Goal: Information Seeking & Learning: Understand process/instructions

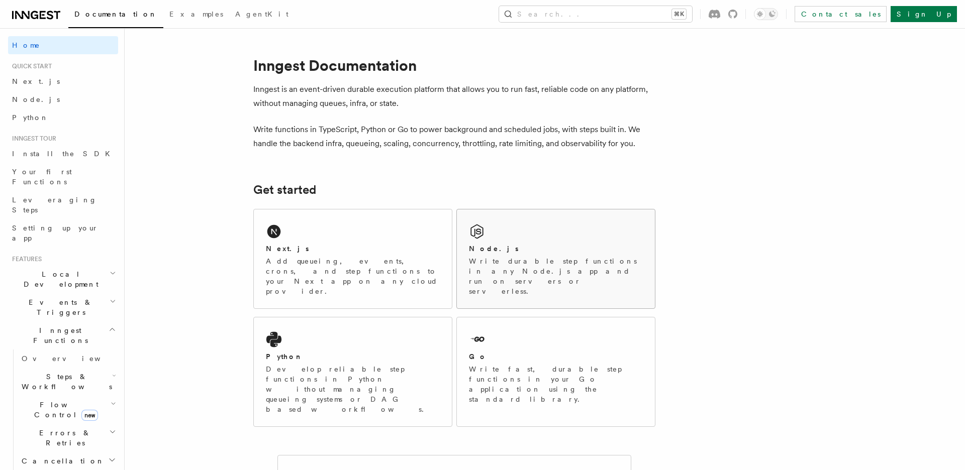
click at [550, 256] on p "Write durable step functions in any Node.js app and run on servers or serverles…" at bounding box center [556, 276] width 174 height 40
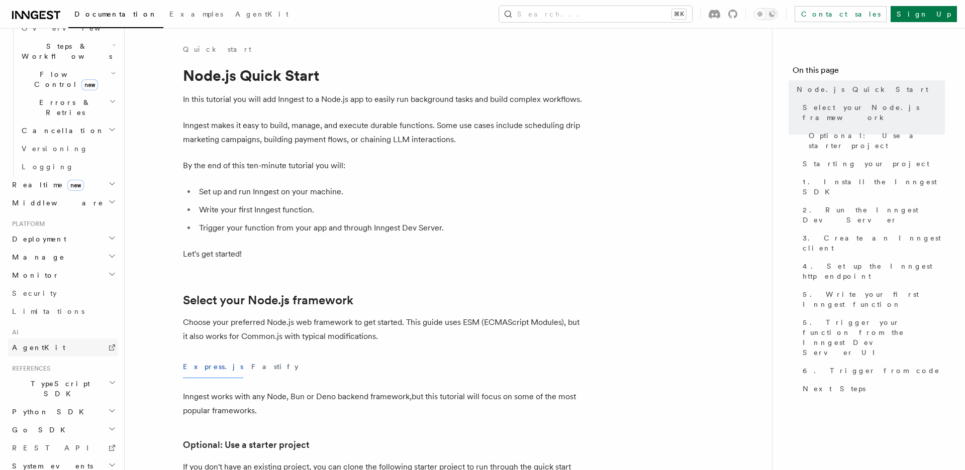
scroll to position [334, 0]
click at [62, 400] on h2 "Python SDK" at bounding box center [63, 409] width 110 height 18
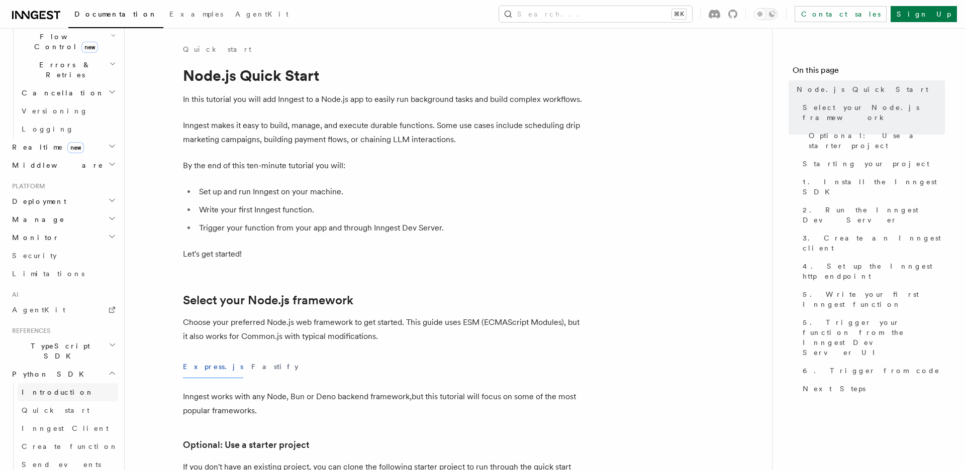
scroll to position [419, 0]
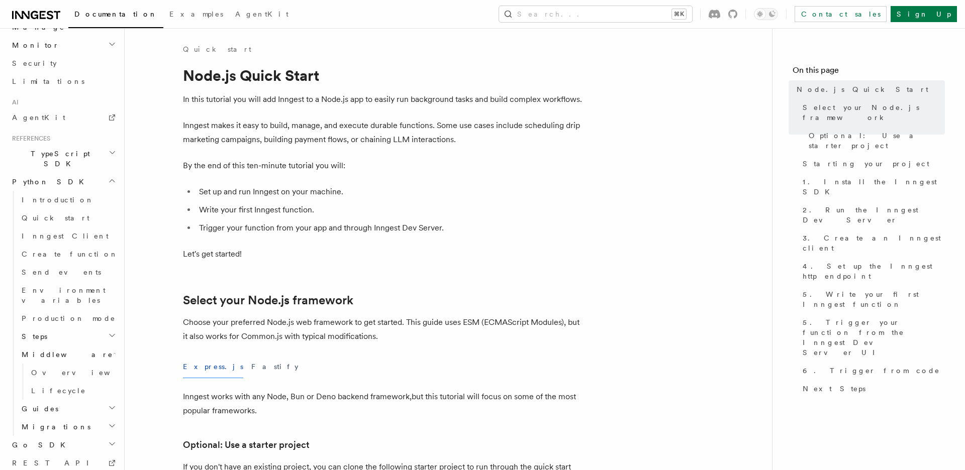
scroll to position [569, 0]
click at [59, 258] on span "Create function" at bounding box center [70, 262] width 96 height 8
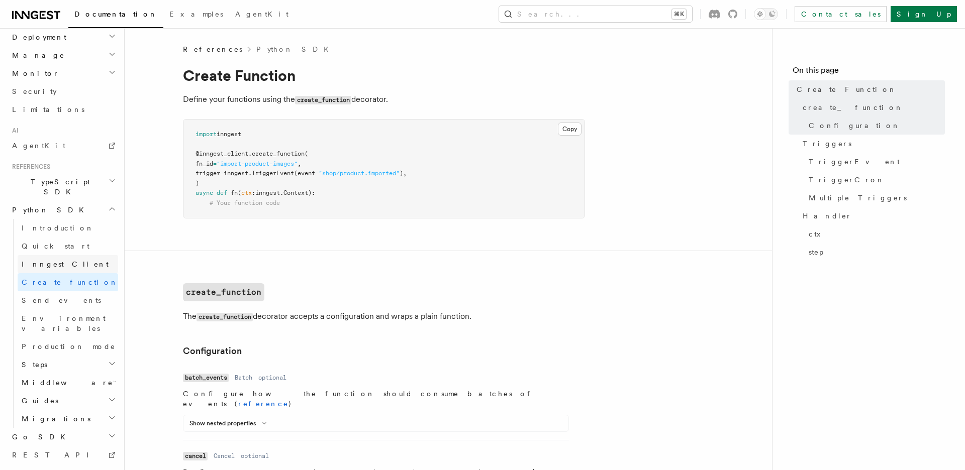
click at [63, 260] on span "Inngest Client" at bounding box center [65, 264] width 87 height 8
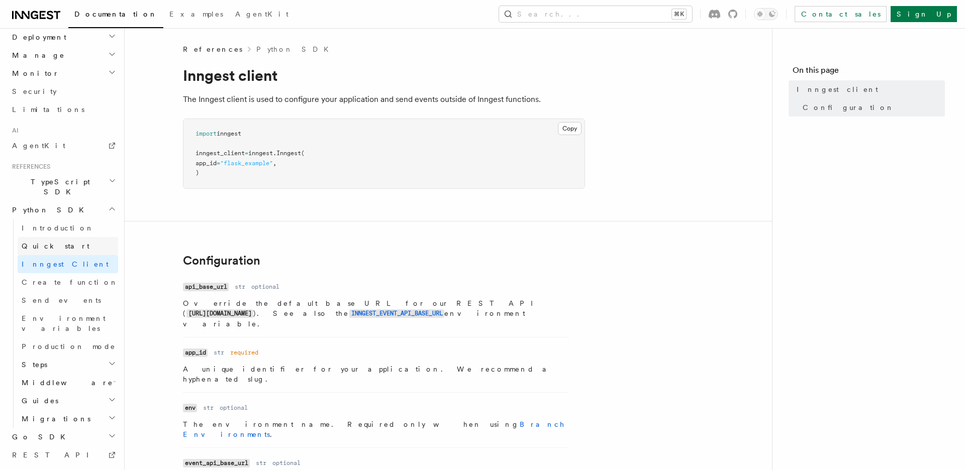
click at [48, 242] on span "Quick start" at bounding box center [56, 246] width 68 height 8
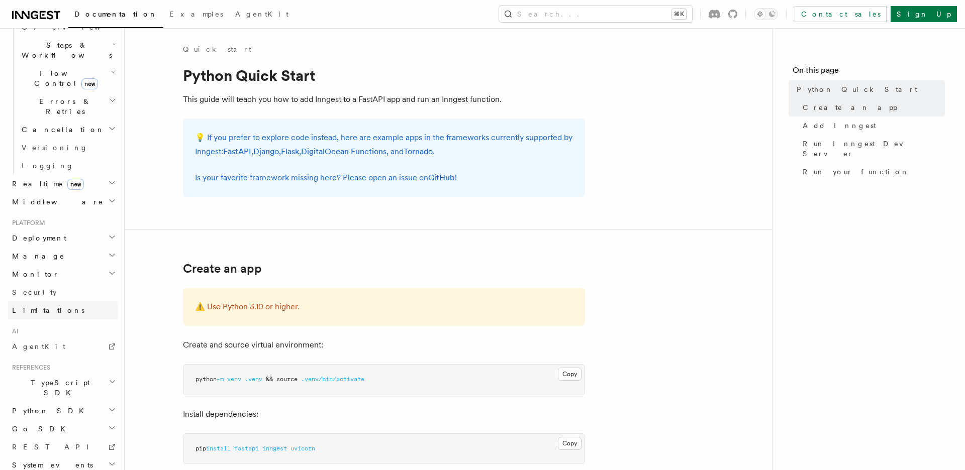
scroll to position [334, 0]
click at [52, 227] on h2 "Deployment" at bounding box center [63, 236] width 110 height 18
click at [69, 350] on span "Cloud Providers Setup" at bounding box center [64, 365] width 93 height 30
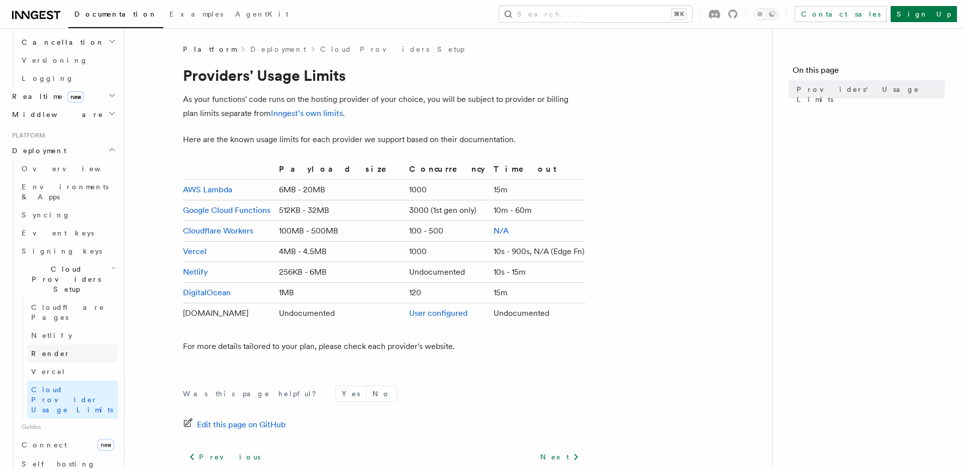
scroll to position [420, 0]
click at [58, 435] on link "Connect new" at bounding box center [68, 445] width 100 height 20
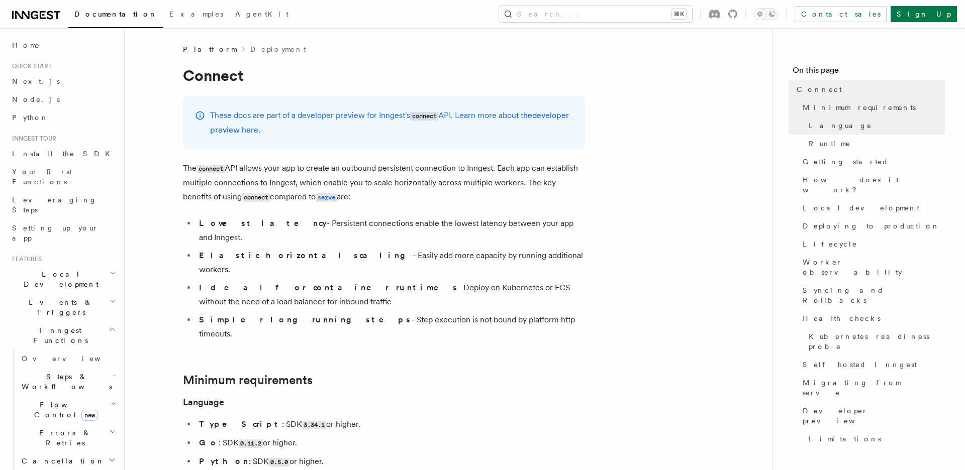
click at [580, 281] on ul "Lowest latency - Persistent connections enable the lowest latency between your …" at bounding box center [384, 279] width 402 height 125
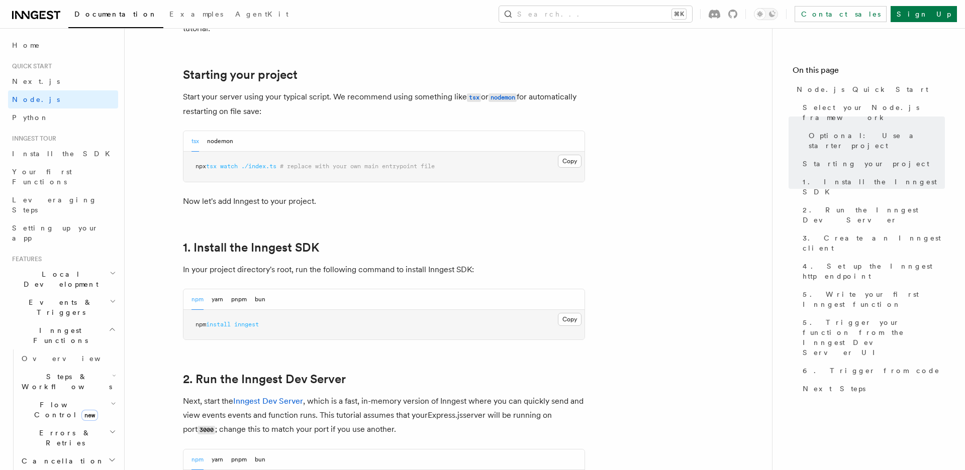
scroll to position [499, 0]
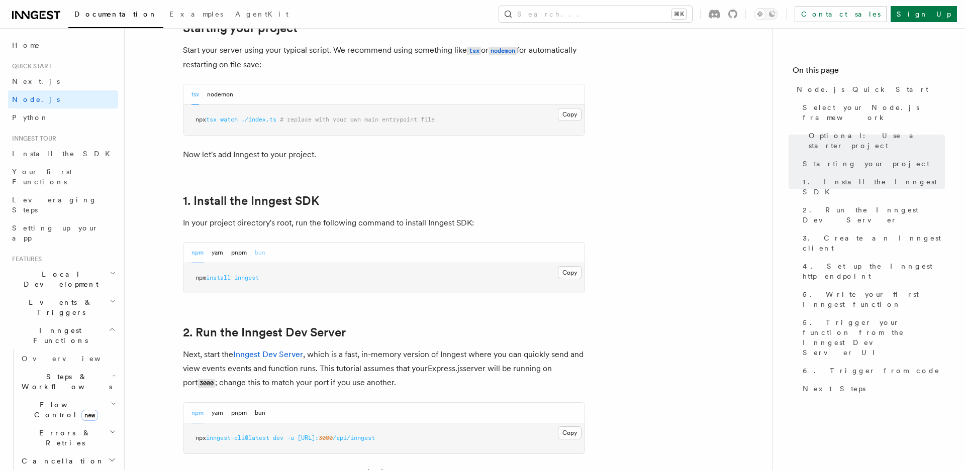
click at [257, 251] on button "bun" at bounding box center [260, 253] width 11 height 21
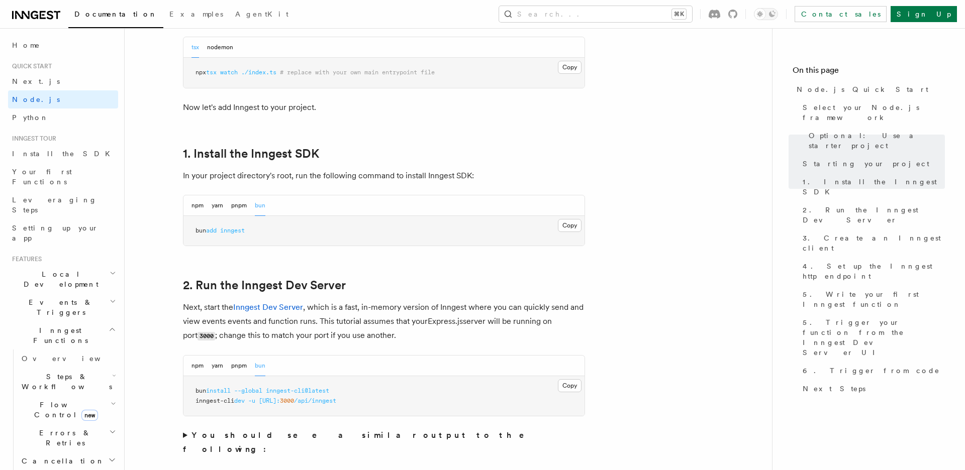
scroll to position [559, 0]
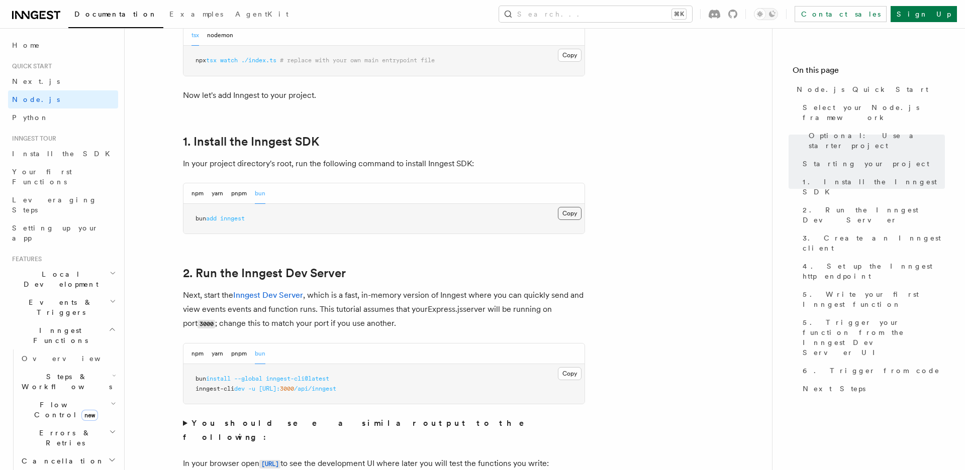
click at [560, 213] on button "Copy Copied" at bounding box center [570, 213] width 24 height 13
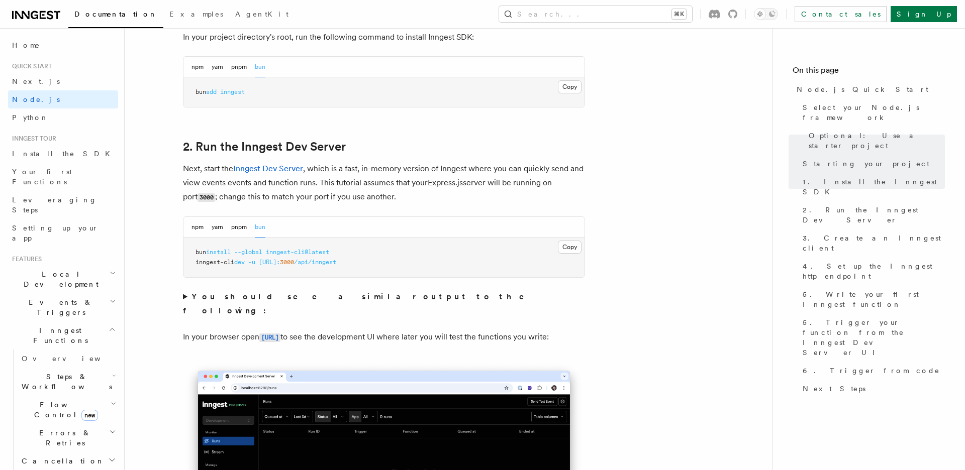
scroll to position [688, 0]
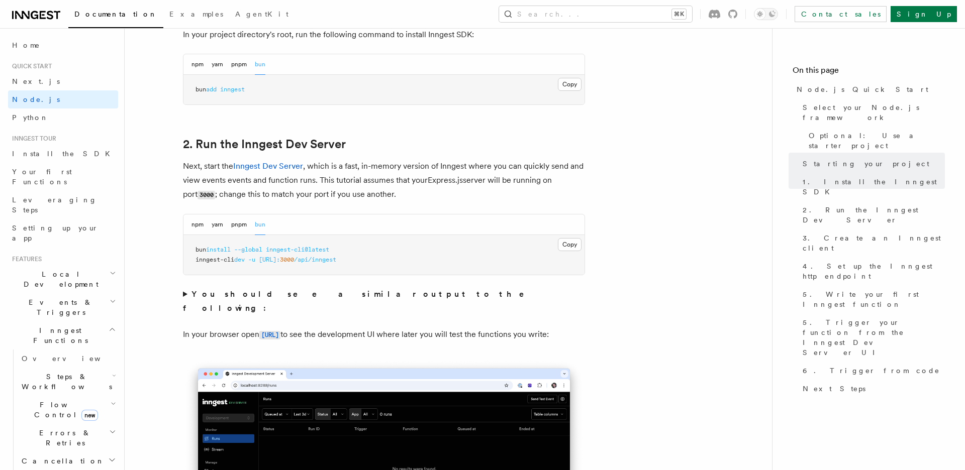
click at [288, 252] on span "inngest-cli@latest" at bounding box center [297, 249] width 63 height 7
copy code "bun install --global inngest-cli@latest"
click at [280, 261] on span "[URL]:" at bounding box center [269, 259] width 21 height 7
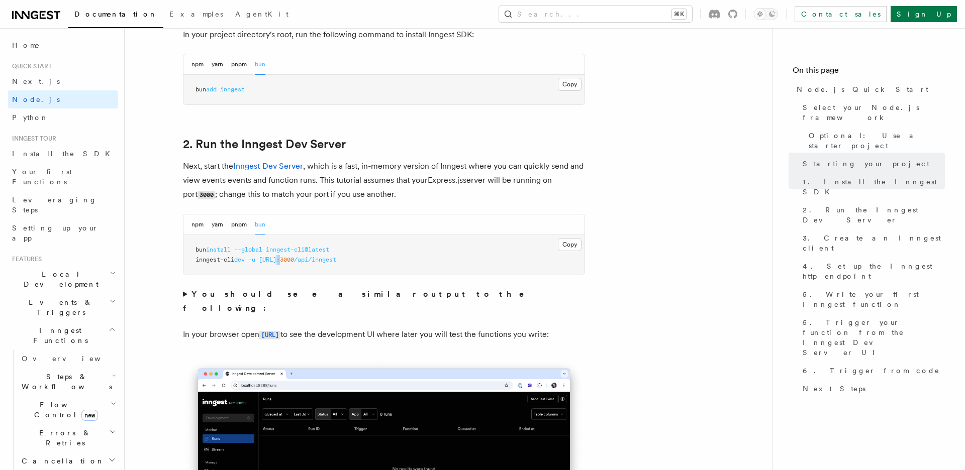
click at [280, 261] on span "[URL]:" at bounding box center [269, 259] width 21 height 7
copy code "inngest-cli dev -u [URL]: 3000 /api/inngest"
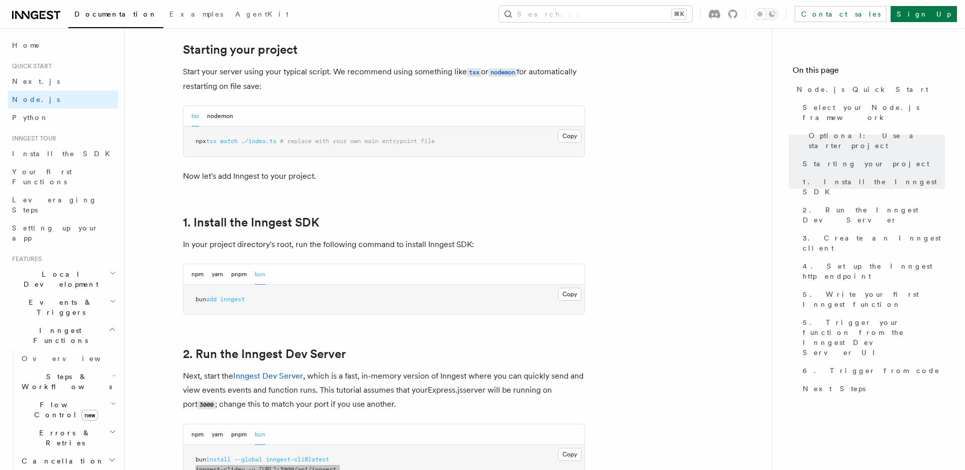
scroll to position [671, 0]
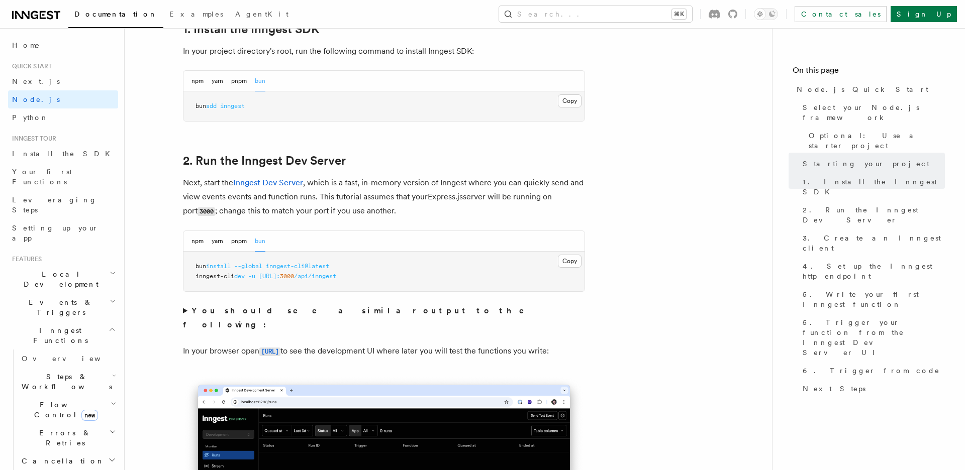
click at [289, 265] on span "inngest-cli@latest" at bounding box center [297, 266] width 63 height 7
click at [295, 265] on span "inngest-cli@latest" at bounding box center [297, 266] width 63 height 7
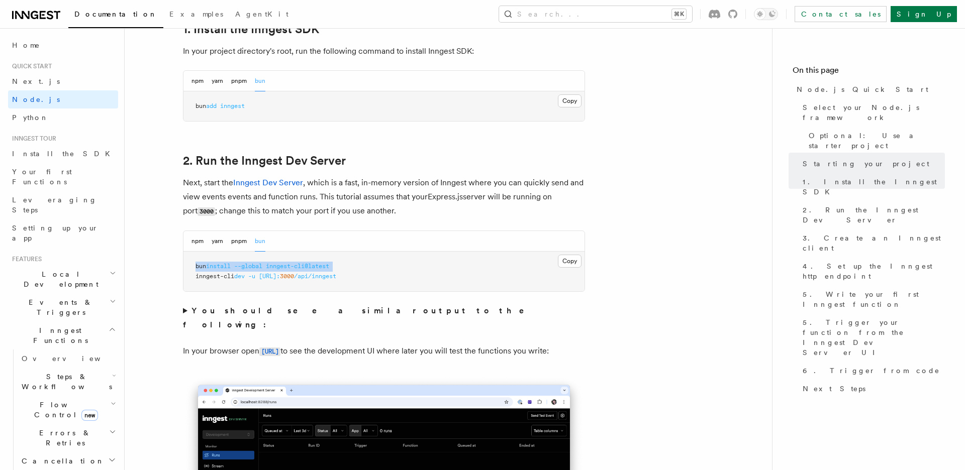
click at [295, 265] on span "inngest-cli@latest" at bounding box center [297, 266] width 63 height 7
copy code "bun install --global inngest-cli@latest"
click at [294, 275] on span "3000" at bounding box center [287, 276] width 14 height 7
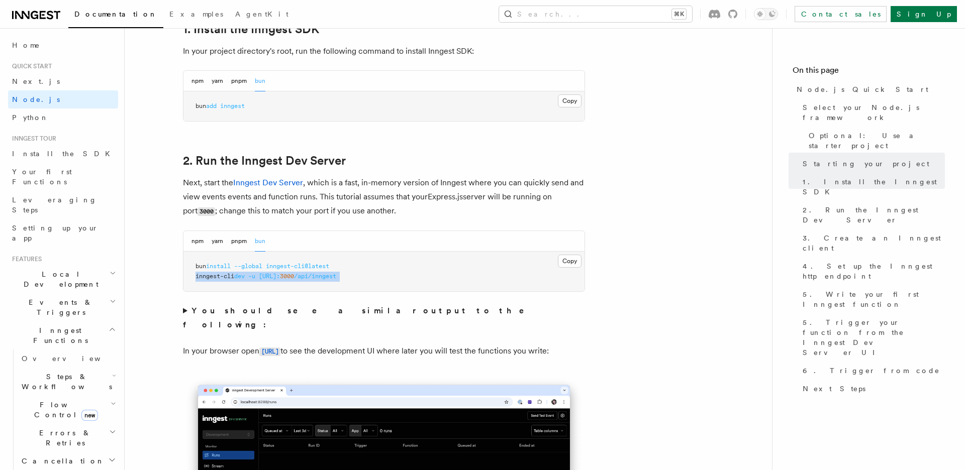
copy code "inngest-cli dev -u [URL]: 3000 /api/inngest"
click at [338, 312] on strong "You should see a similar output to the following:" at bounding box center [360, 318] width 355 height 24
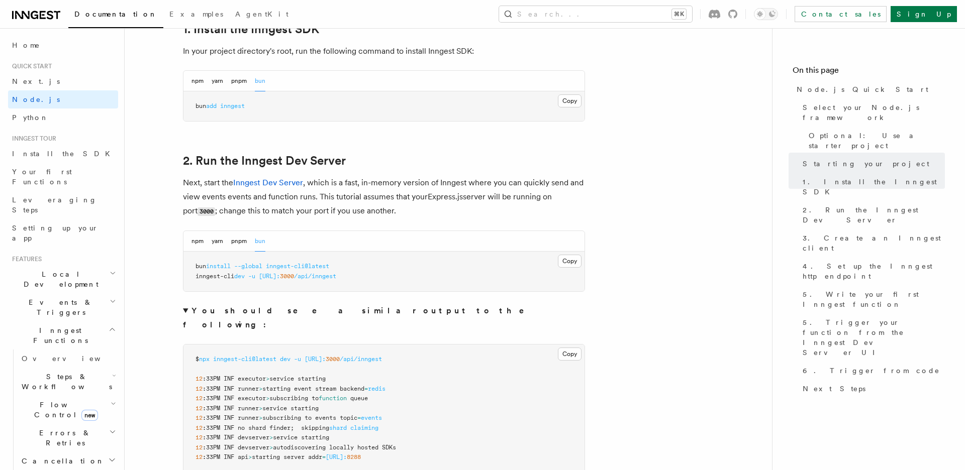
click at [231, 277] on span "inngest-cli" at bounding box center [214, 276] width 39 height 7
click at [239, 276] on span "dev" at bounding box center [239, 276] width 11 height 7
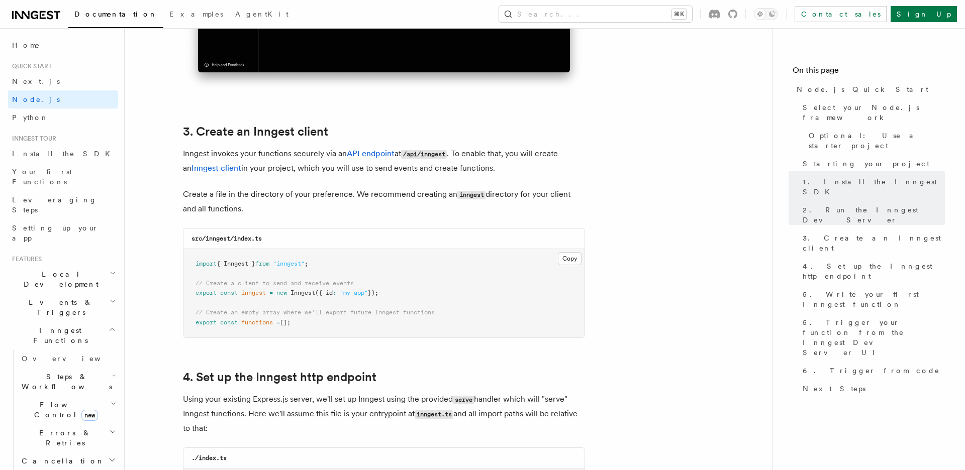
scroll to position [1421, 0]
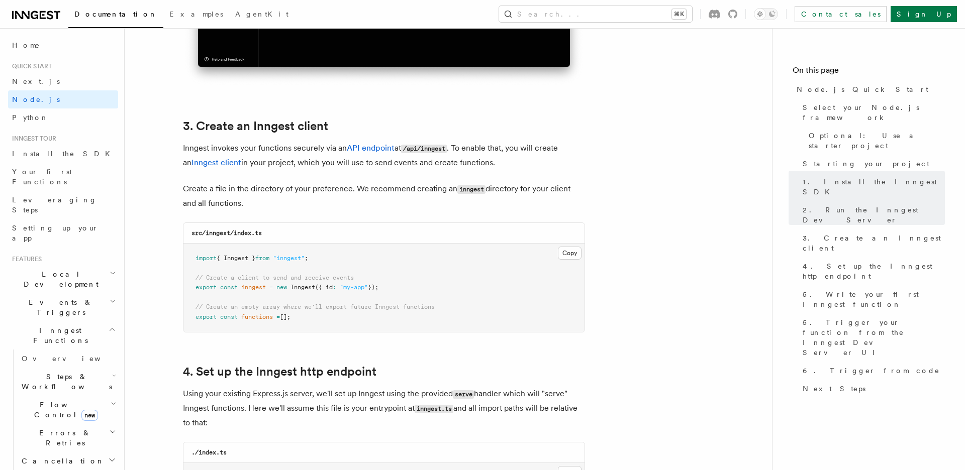
click at [568, 247] on button "Copy Copied" at bounding box center [570, 253] width 24 height 13
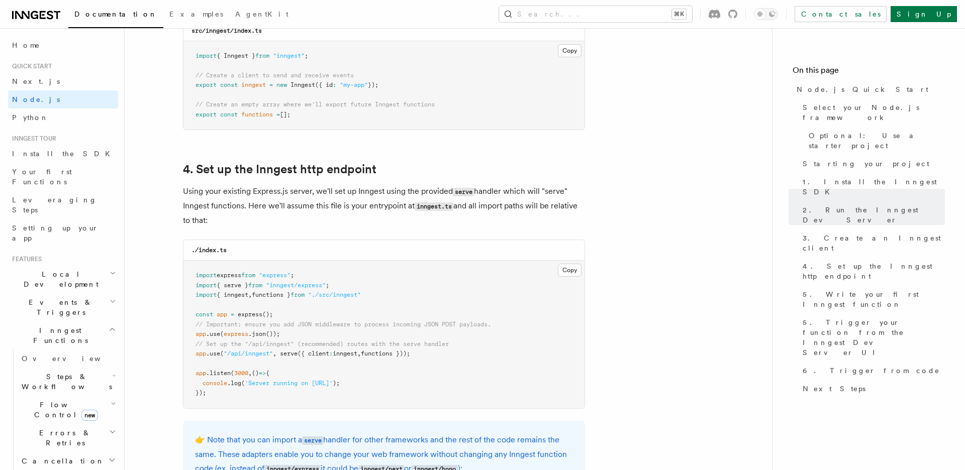
scroll to position [1672, 0]
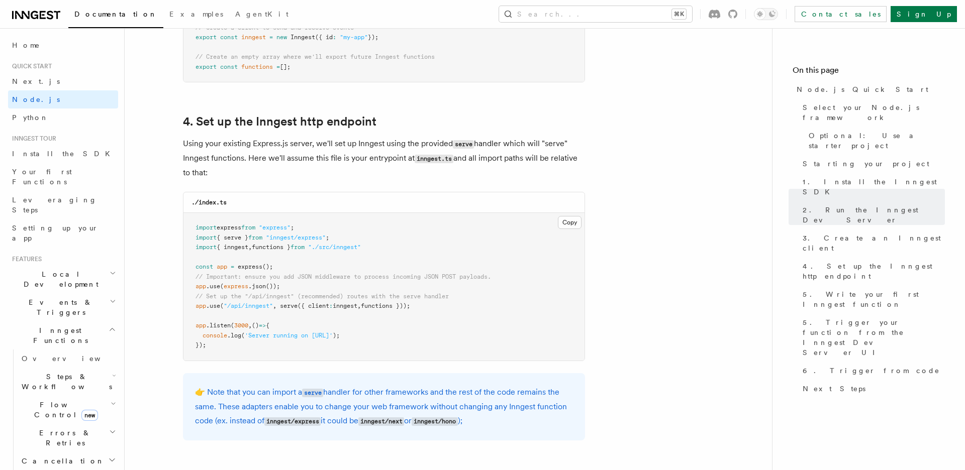
click at [377, 248] on pre "import express from "express" ; import { serve } from "inngest/express" ; impor…" at bounding box center [383, 287] width 401 height 148
drag, startPoint x: 384, startPoint y: 250, endPoint x: 192, endPoint y: 238, distance: 192.3
click at [192, 238] on pre "import express from "express" ; import { serve } from "inngest/express" ; impor…" at bounding box center [383, 287] width 401 height 148
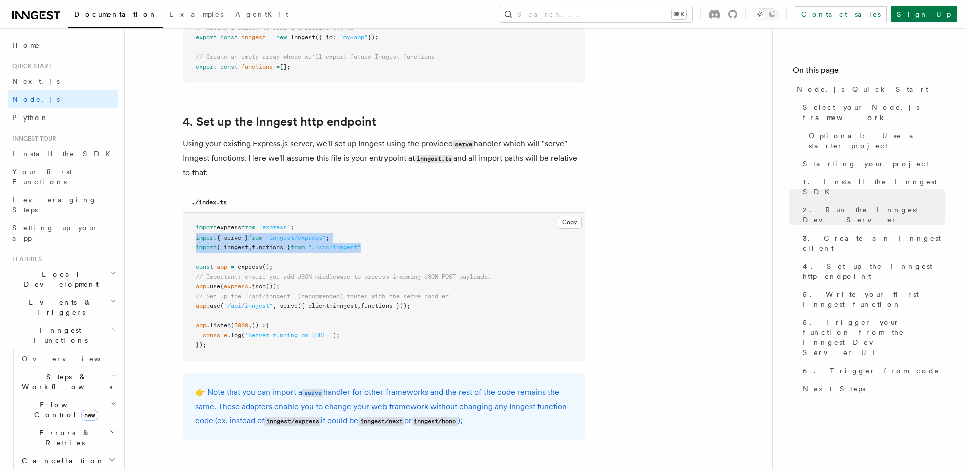
copy code "import { serve } from "inngest/express" ; import { inngest , functions } from "…"
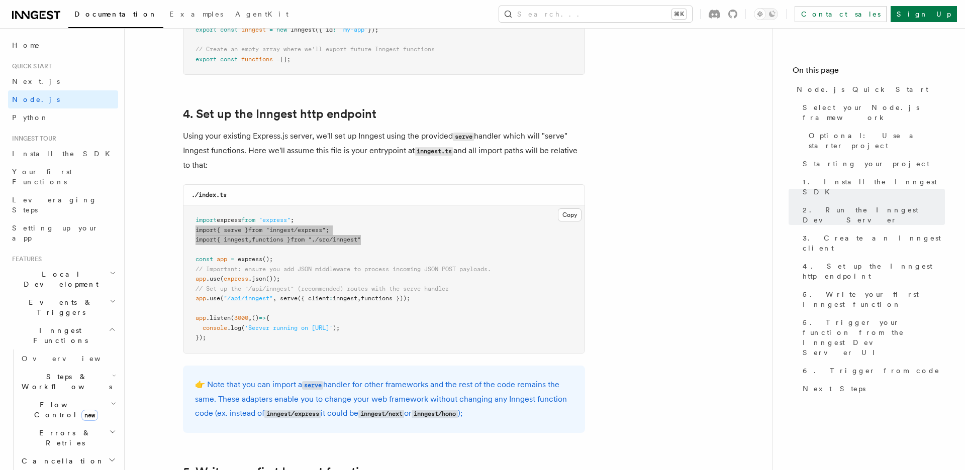
scroll to position [1687, 0]
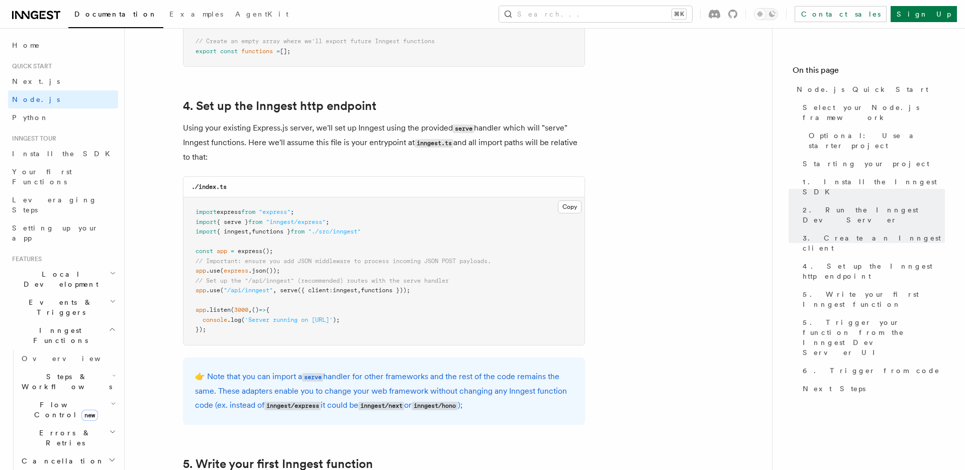
click at [255, 302] on pre "import express from "express" ; import { serve } from "inngest/express" ; impor…" at bounding box center [383, 271] width 401 height 148
click at [255, 289] on span ""/api/inngest"" at bounding box center [248, 290] width 49 height 7
copy code "app .use ( "/api/inngest" , serve ({ client : inngest , functions }));"
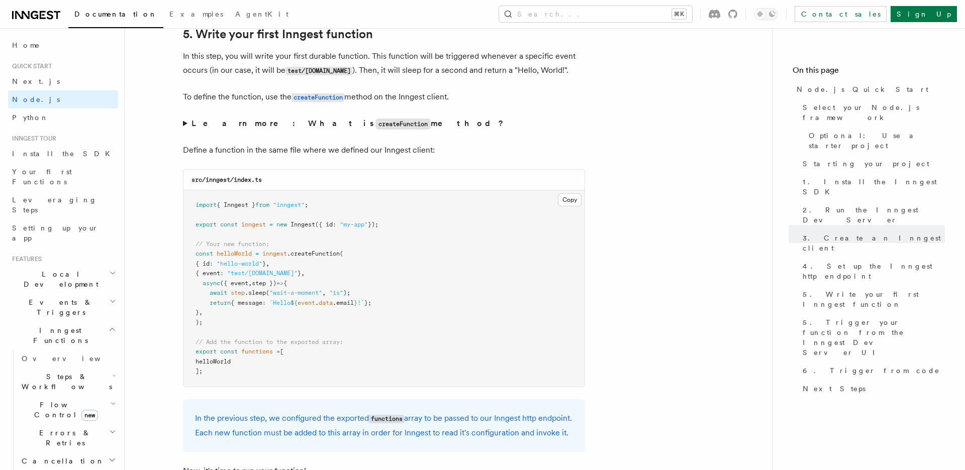
scroll to position [2131, 0]
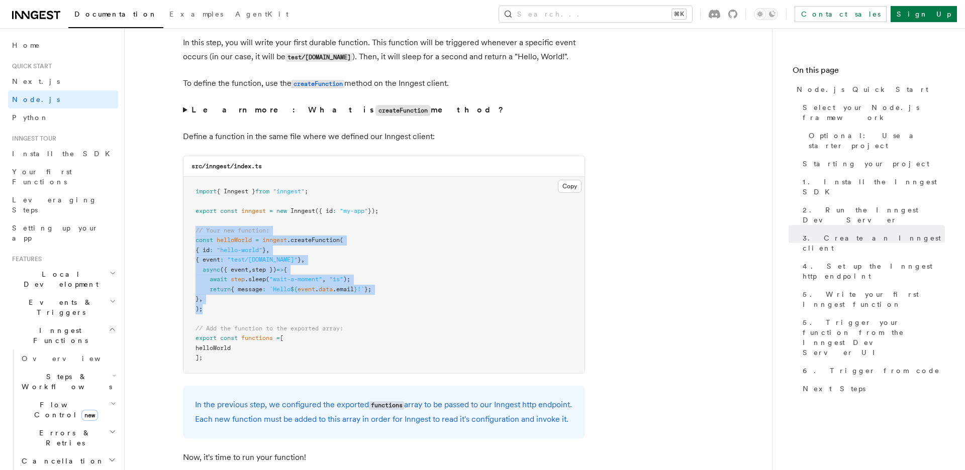
drag, startPoint x: 218, startPoint y: 312, endPoint x: 193, endPoint y: 231, distance: 83.9
click at [193, 231] on pre "import { Inngest } from "inngest" ; export const inngest = new Inngest ({ id : …" at bounding box center [383, 275] width 401 height 196
copy code "// Your new function: const helloWorld = inngest .createFunction ( { id : "hell…"
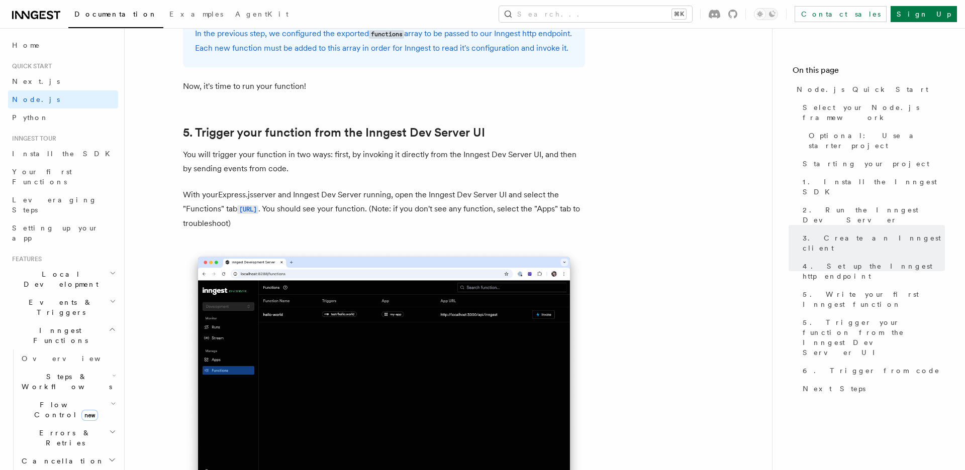
scroll to position [2547, 0]
